Goal: Transaction & Acquisition: Obtain resource

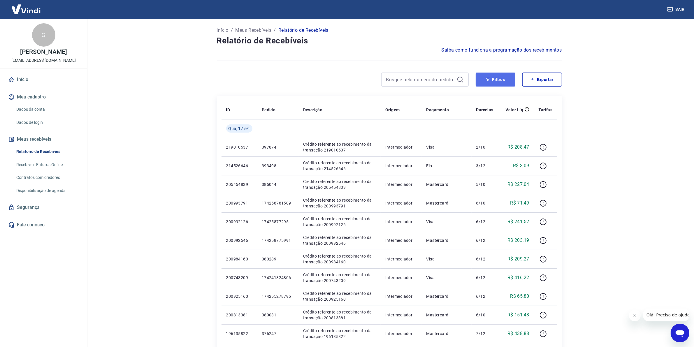
click at [492, 80] on button "Filtros" at bounding box center [496, 80] width 40 height 14
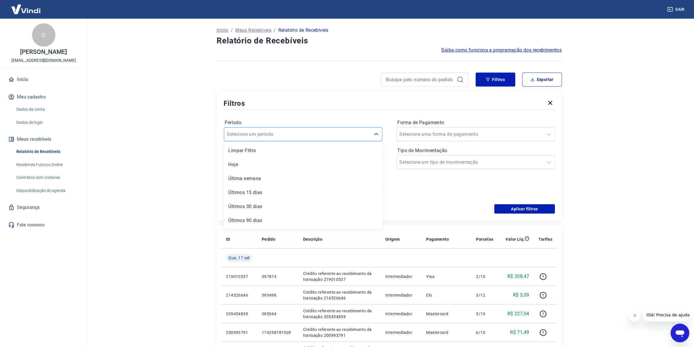
click at [312, 133] on div at bounding box center [297, 134] width 140 height 8
click at [279, 161] on input at bounding box center [298, 162] width 139 height 9
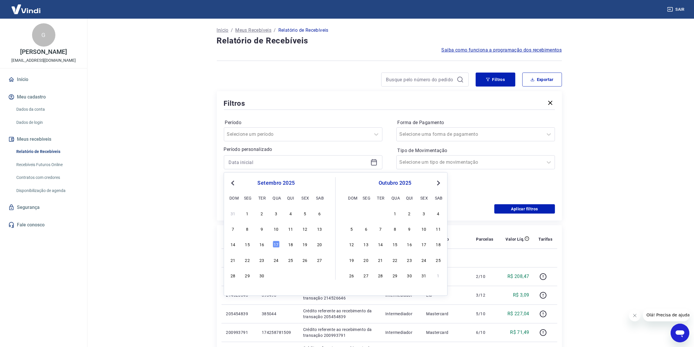
click at [233, 184] on span "Previous Month" at bounding box center [233, 182] width 0 height 7
click at [233, 183] on span "Previous Month" at bounding box center [233, 182] width 0 height 7
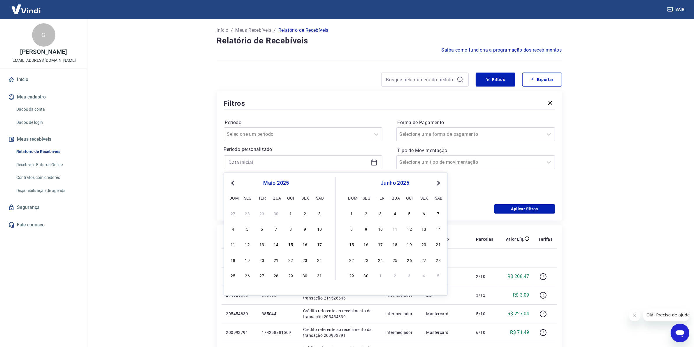
click at [233, 183] on span "Previous Month" at bounding box center [233, 182] width 0 height 7
click at [233, 182] on span "Previous Month" at bounding box center [233, 182] width 0 height 7
click at [394, 209] on div "1 2 3 4" at bounding box center [394, 213] width 95 height 8
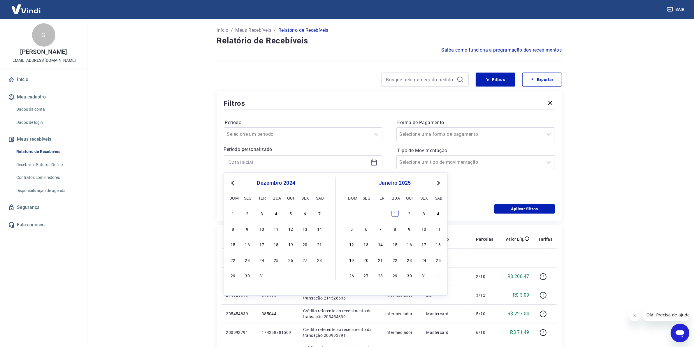
click at [396, 215] on div "1" at bounding box center [394, 213] width 7 height 7
type input "[DATE]"
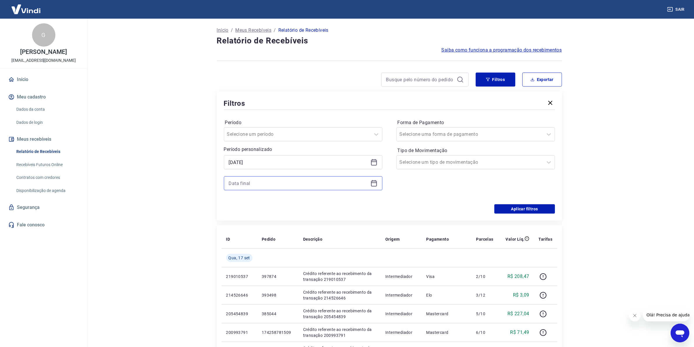
click at [264, 183] on input at bounding box center [298, 183] width 139 height 9
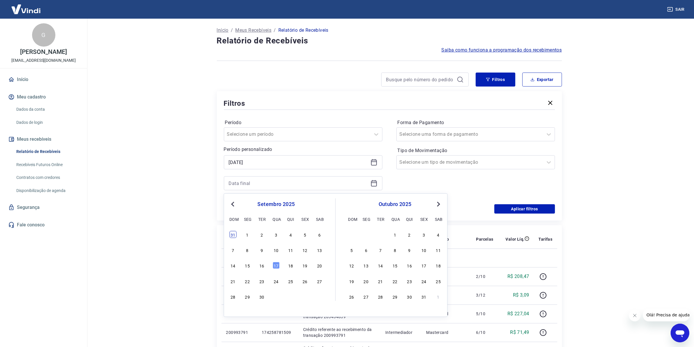
click at [233, 234] on div "31" at bounding box center [232, 234] width 7 height 7
type input "[DATE]"
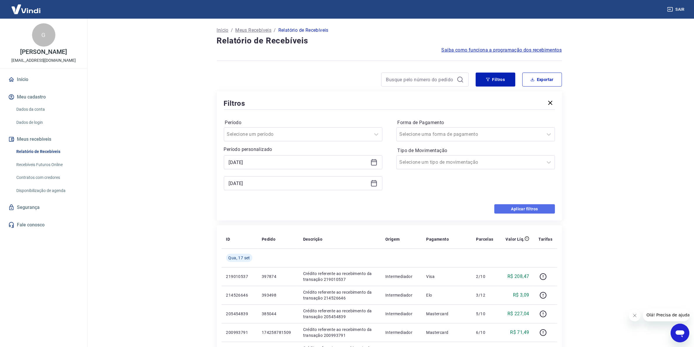
click at [520, 210] on button "Aplicar filtros" at bounding box center [524, 208] width 61 height 9
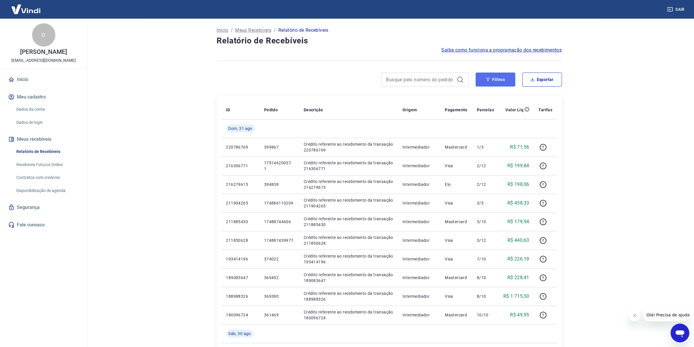
click at [501, 76] on button "Filtros" at bounding box center [496, 80] width 40 height 14
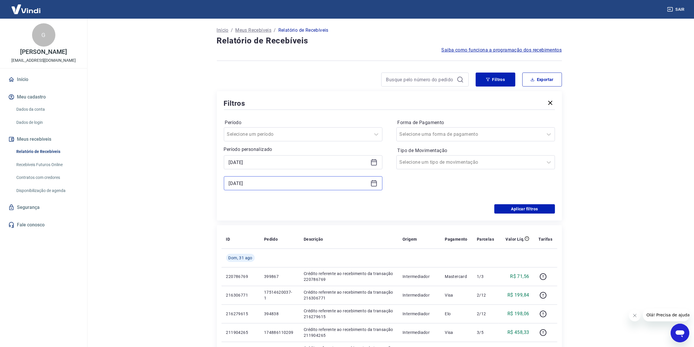
click at [274, 187] on input "[DATE]" at bounding box center [298, 183] width 139 height 9
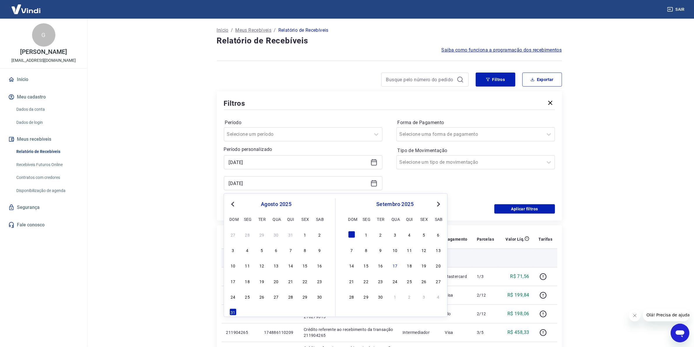
click at [410, 249] on div "11" at bounding box center [409, 249] width 7 height 7
type input "[DATE]"
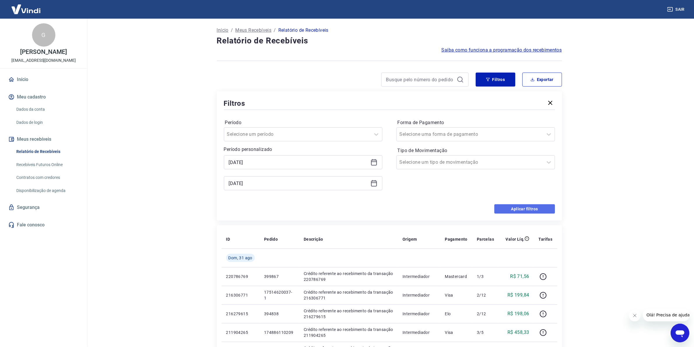
click at [513, 209] on button "Aplicar filtros" at bounding box center [524, 208] width 61 height 9
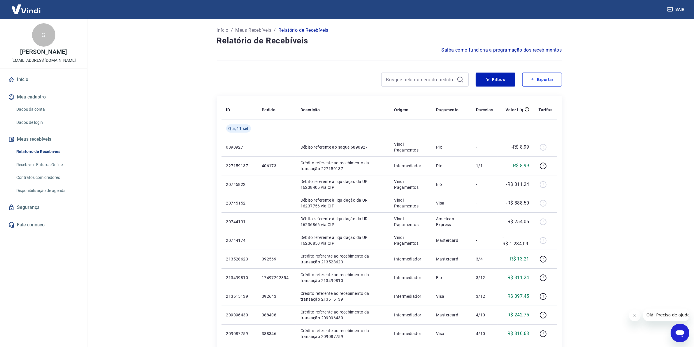
drag, startPoint x: 532, startPoint y: 82, endPoint x: 504, endPoint y: 105, distance: 36.0
click at [532, 82] on button "Exportar" at bounding box center [542, 80] width 40 height 14
type input "[DATE]"
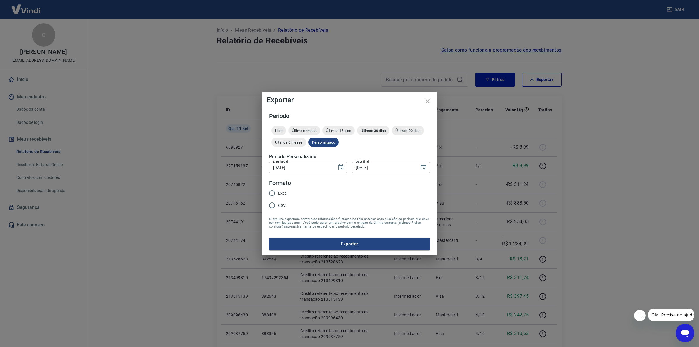
click at [280, 193] on span "Excel" at bounding box center [282, 193] width 9 height 6
click at [278, 193] on input "Excel" at bounding box center [272, 193] width 12 height 12
radio input "true"
click at [304, 241] on button "Exportar" at bounding box center [349, 244] width 161 height 12
